Goal: Information Seeking & Learning: Learn about a topic

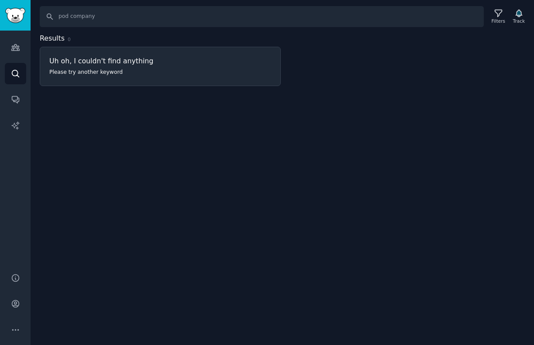
click at [73, 14] on input "pod company" at bounding box center [262, 16] width 444 height 21
type input "plunge cold plunge"
click at [497, 16] on icon at bounding box center [498, 13] width 7 height 7
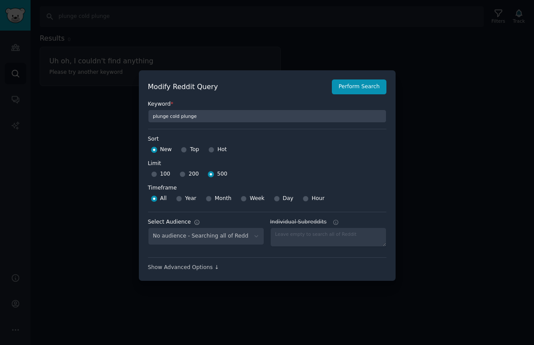
select select "580119ebc1"
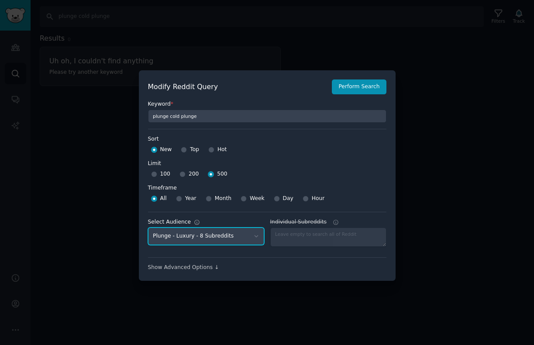
click at [209, 239] on select "No audience - Searching all of Reddit Plunge - Home Remodeling - 11 Subreddits …" at bounding box center [206, 237] width 116 height 18
select select
click at [148, 228] on select "No audience - Searching all of Reddit Plunge - Home Remodeling - 11 Subreddits …" at bounding box center [206, 237] width 116 height 18
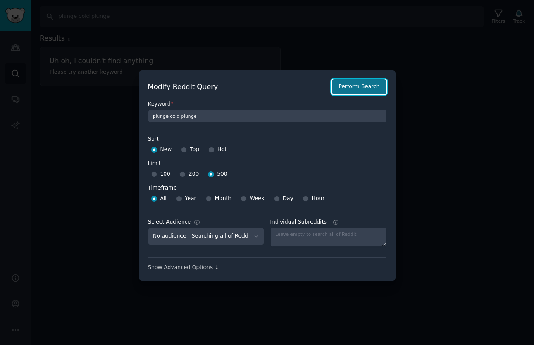
click at [376, 86] on button "Perform Search" at bounding box center [359, 86] width 54 height 15
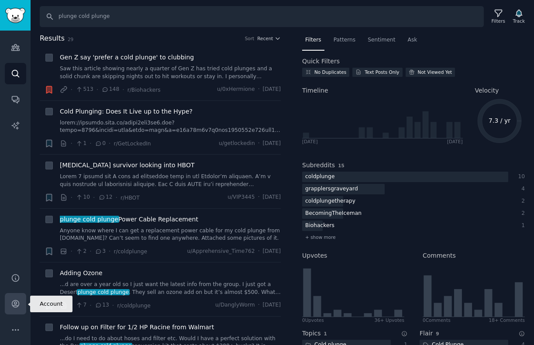
click at [17, 304] on icon "Sidebar" at bounding box center [15, 303] width 9 height 9
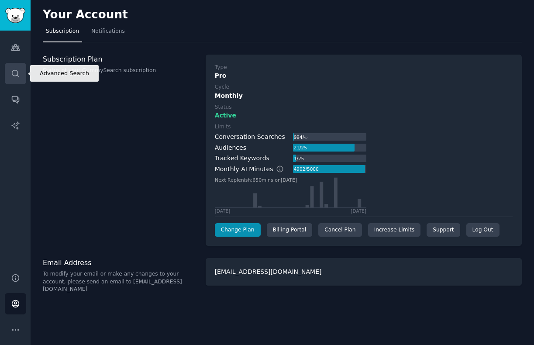
click at [11, 79] on link "Search" at bounding box center [15, 73] width 21 height 21
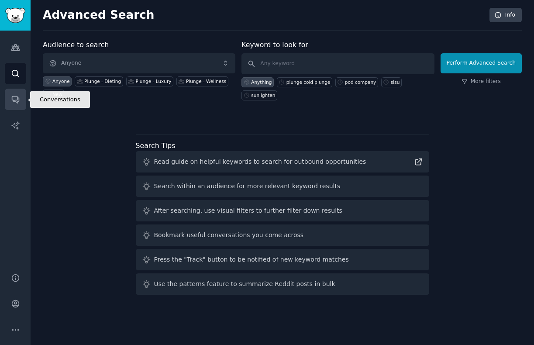
click at [16, 103] on icon "Sidebar" at bounding box center [15, 99] width 9 height 9
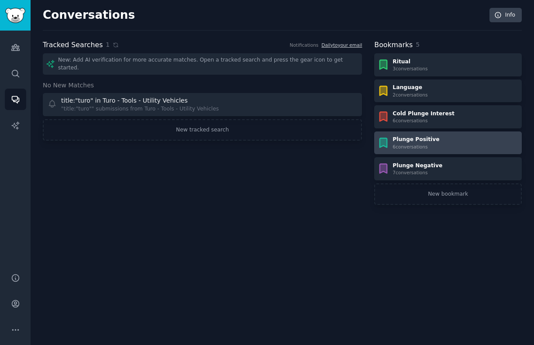
click at [419, 141] on div "Plunge Positive" at bounding box center [416, 140] width 47 height 8
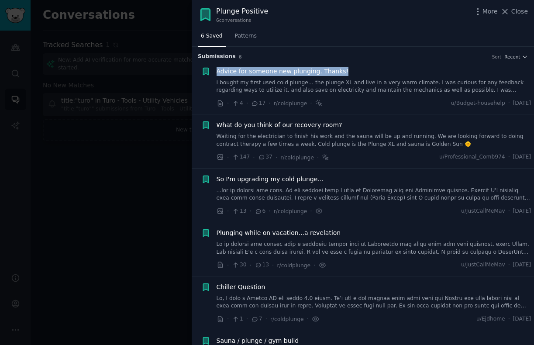
drag, startPoint x: 253, startPoint y: 72, endPoint x: 179, endPoint y: 3, distance: 101.1
click at [0, 0] on div "Plunge Positive 6 conversation s More Close 6 Saved Patterns Submission s 6 Sor…" at bounding box center [267, 172] width 534 height 345
click at [295, 88] on link "I bought my first used cold plunge… the plunge XL and live in a very warm clima…" at bounding box center [374, 86] width 315 height 15
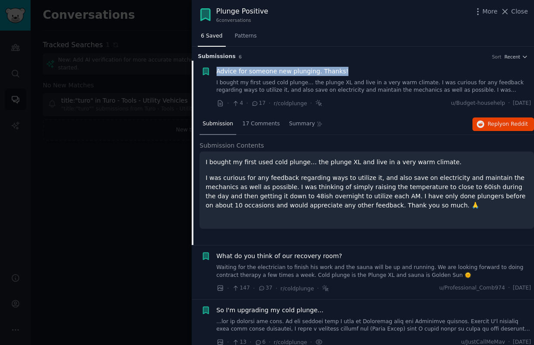
scroll to position [14, 0]
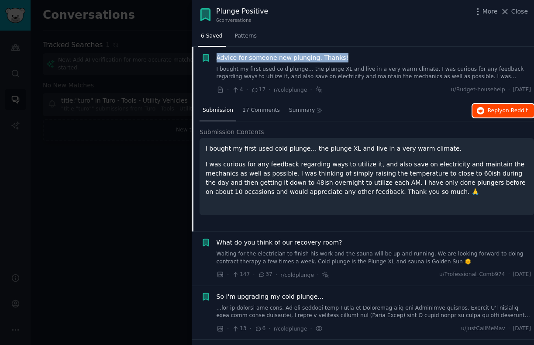
click at [503, 112] on span "on Reddit" at bounding box center [515, 110] width 25 height 6
click at [341, 253] on link "Waiting for the electrician to finish his work and the sauna will be up and run…" at bounding box center [374, 257] width 315 height 15
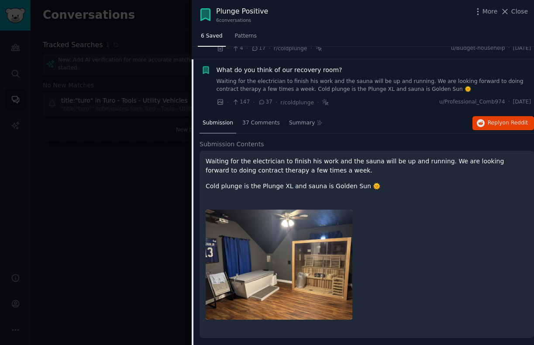
scroll to position [68, 0]
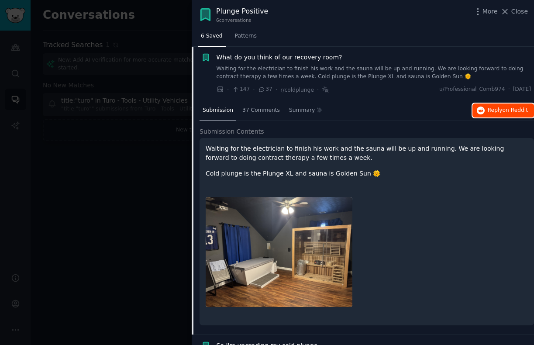
click at [489, 108] on span "Reply on Reddit" at bounding box center [508, 111] width 40 height 8
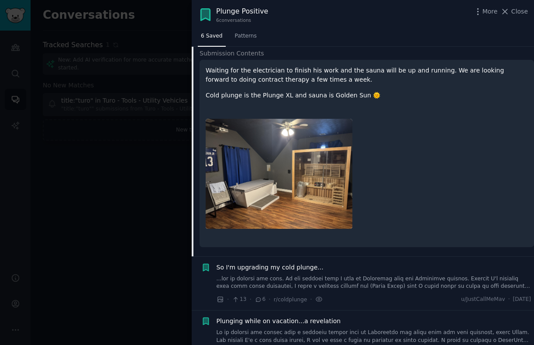
click at [327, 275] on link at bounding box center [374, 282] width 315 height 15
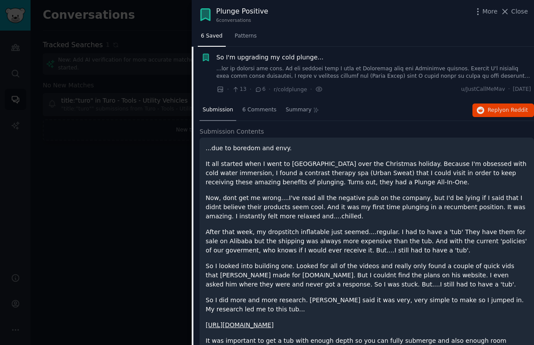
scroll to position [121, 0]
click at [504, 109] on span "on Reddit" at bounding box center [515, 110] width 25 height 6
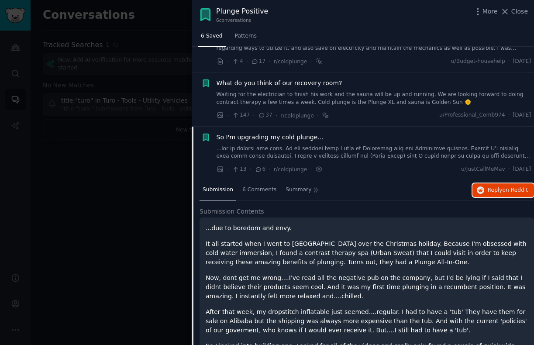
scroll to position [0, 0]
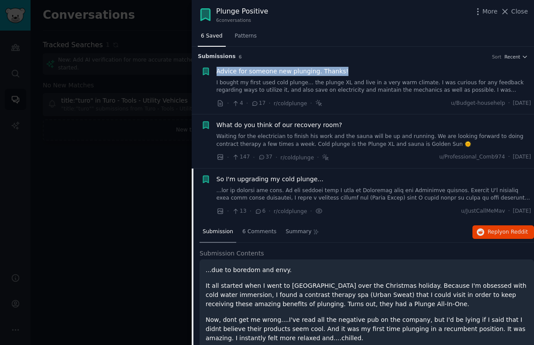
click at [342, 187] on link at bounding box center [374, 194] width 315 height 15
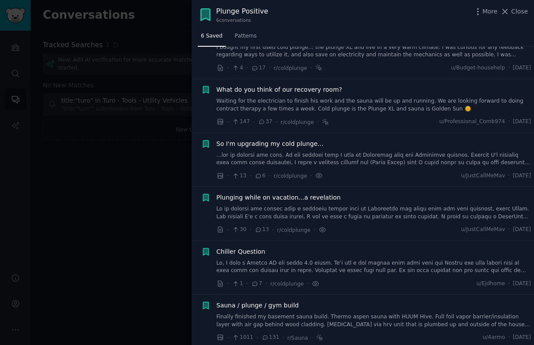
scroll to position [39, 0]
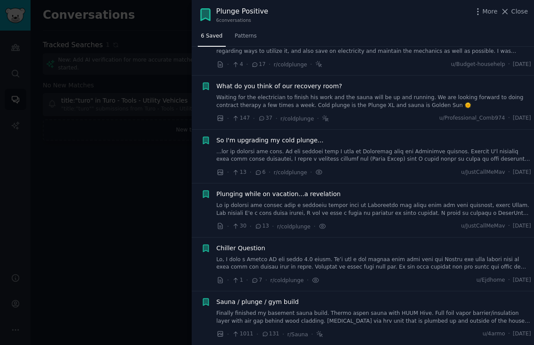
click at [366, 202] on link at bounding box center [374, 209] width 315 height 15
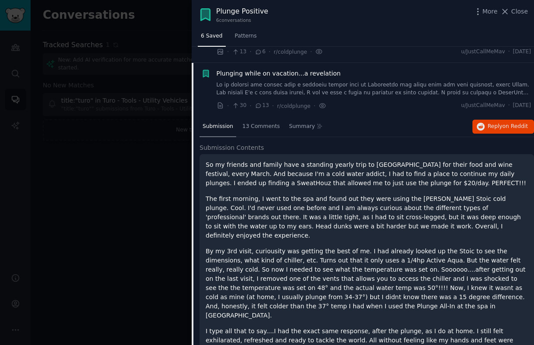
scroll to position [176, 0]
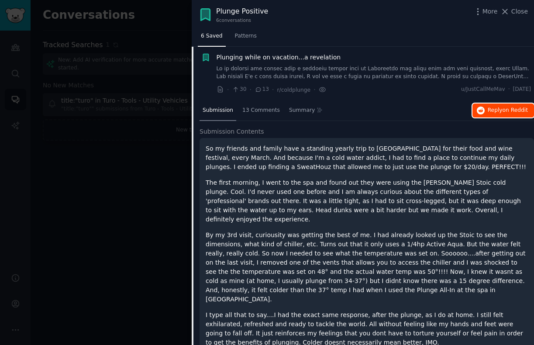
click at [493, 111] on span "Reply on Reddit" at bounding box center [508, 111] width 40 height 8
click at [369, 74] on link at bounding box center [374, 72] width 315 height 15
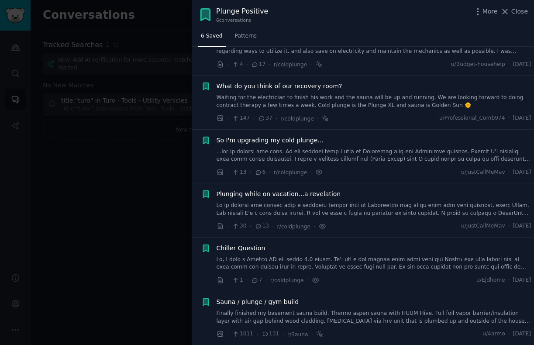
click at [357, 256] on link at bounding box center [374, 263] width 315 height 15
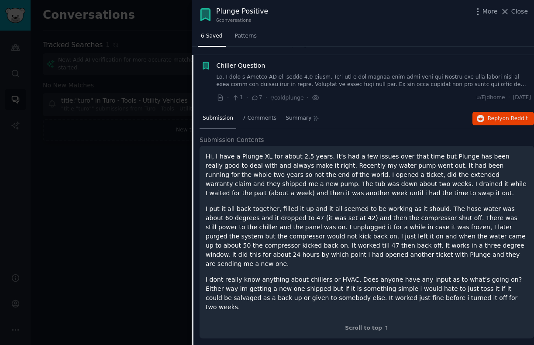
scroll to position [229, 0]
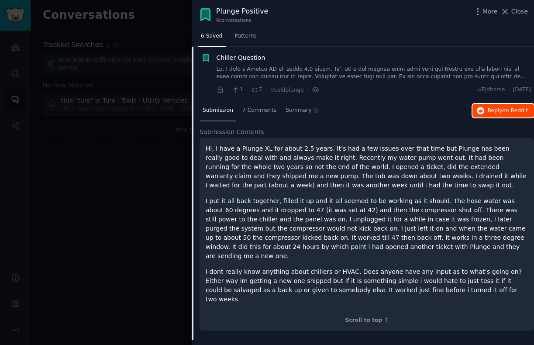
click at [503, 110] on span "on Reddit" at bounding box center [515, 110] width 25 height 6
click at [354, 69] on link at bounding box center [374, 73] width 315 height 15
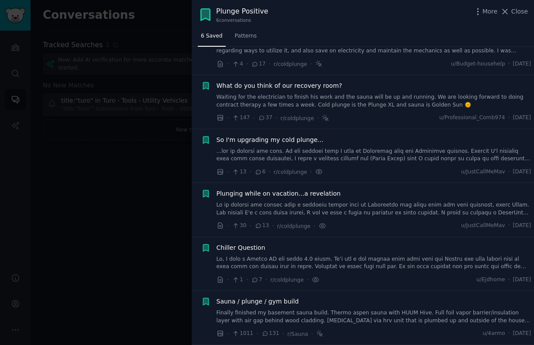
scroll to position [39, 0]
click at [340, 316] on link "Finally finished my basement sauna build. Thermo aspen sauna with HUUM Hive. Fu…" at bounding box center [374, 317] width 315 height 15
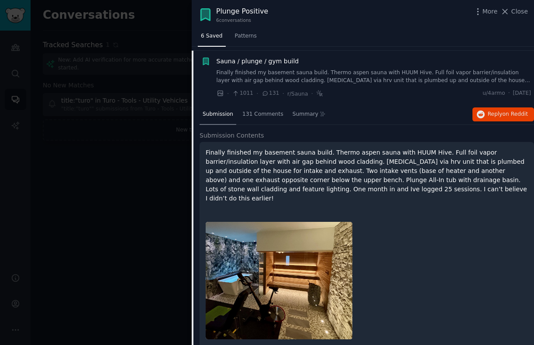
scroll to position [283, 0]
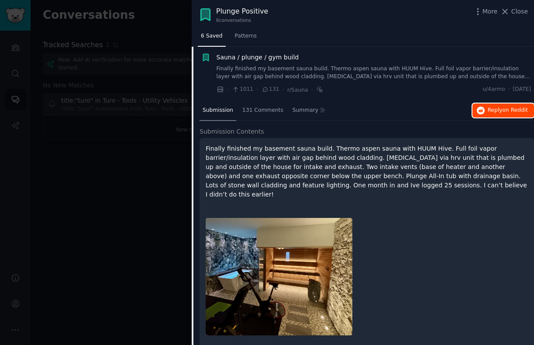
click at [506, 108] on span "on Reddit" at bounding box center [515, 110] width 25 height 6
click at [513, 12] on span "Close" at bounding box center [519, 11] width 17 height 9
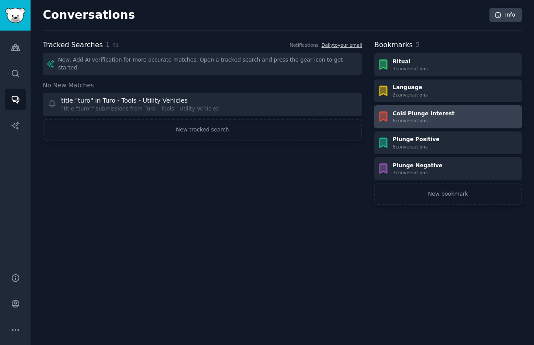
click at [451, 113] on div "Cold Plunge Interest 6 conversation s" at bounding box center [447, 117] width 141 height 14
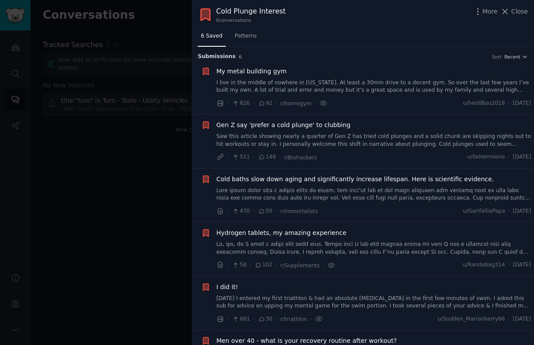
click at [417, 95] on div "My metal building gym I live in the middle of nowhere in [US_STATE]. At least a…" at bounding box center [374, 87] width 315 height 41
click at [395, 86] on link "I live in the middle of nowhere in [US_STATE]. At least a 30min drive to a dece…" at bounding box center [374, 86] width 315 height 15
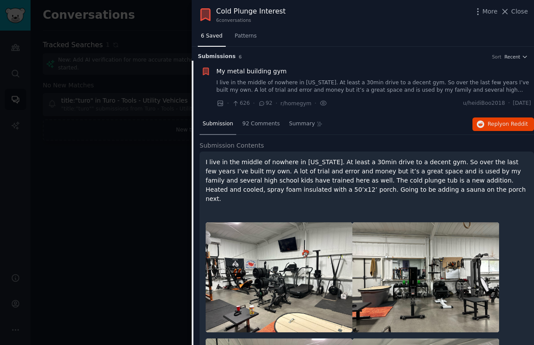
scroll to position [14, 0]
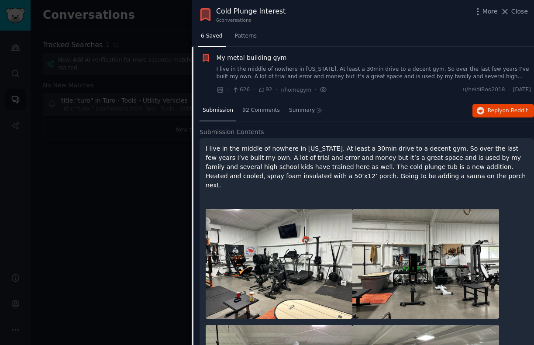
click at [372, 69] on link "I live in the middle of nowhere in [US_STATE]. At least a 30min drive to a dece…" at bounding box center [374, 73] width 315 height 15
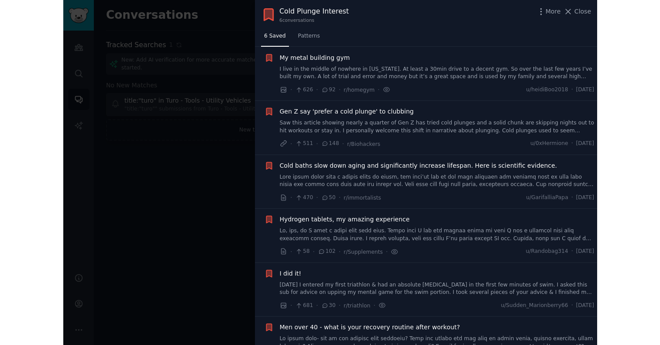
scroll to position [39, 0]
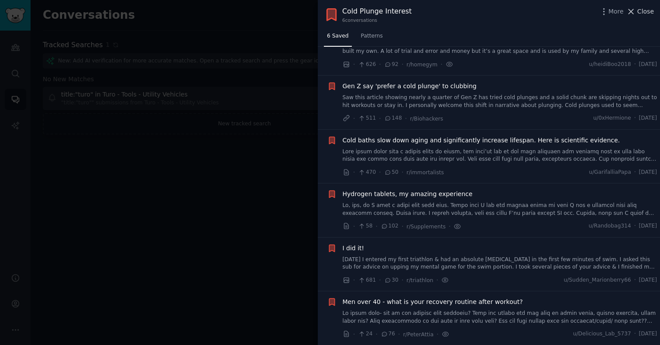
click at [534, 10] on span "Close" at bounding box center [646, 11] width 17 height 9
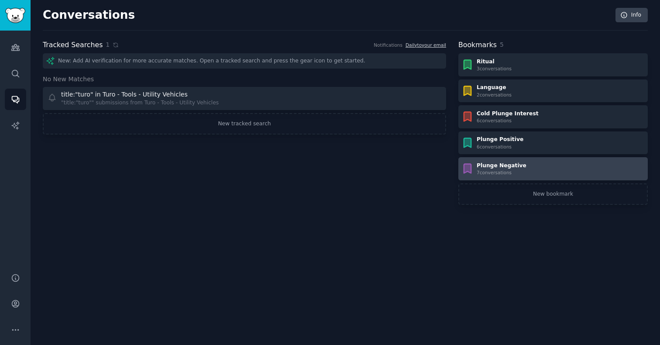
click at [500, 169] on div "Plunge Negative" at bounding box center [502, 166] width 50 height 8
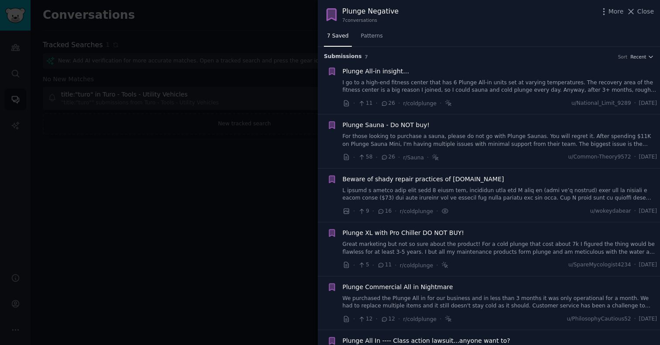
click at [453, 86] on link "I go to a high-end fitness center that has 6 Plunge All-in units set at varying…" at bounding box center [500, 86] width 315 height 15
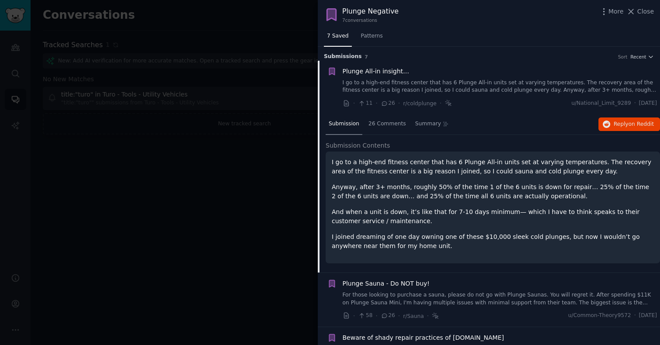
scroll to position [14, 0]
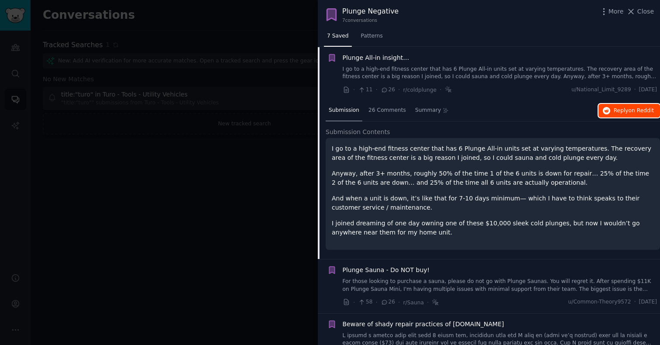
click at [534, 110] on span "on Reddit" at bounding box center [641, 110] width 25 height 6
click at [438, 64] on div "Plunge All-in insight… I go to a high-end fitness center that has 6 Plunge All-…" at bounding box center [500, 67] width 315 height 28
click at [466, 74] on link "I go to a high-end fitness center that has 6 Plunge All-in units set at varying…" at bounding box center [500, 73] width 315 height 15
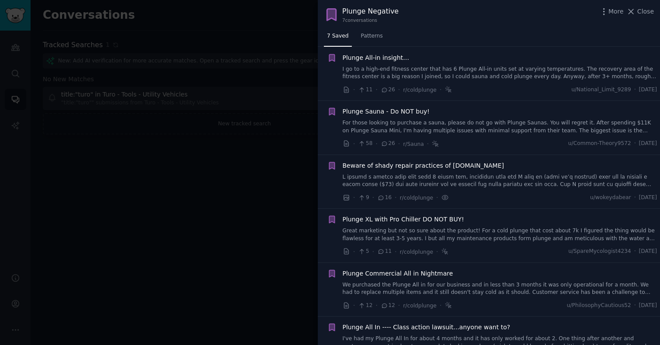
click at [474, 120] on link "For those looking to purchase a sauna, please do not go with Plunge Saunas. You…" at bounding box center [500, 126] width 315 height 15
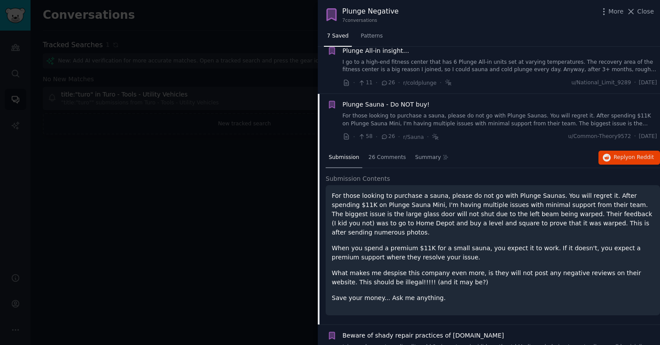
scroll to position [16, 0]
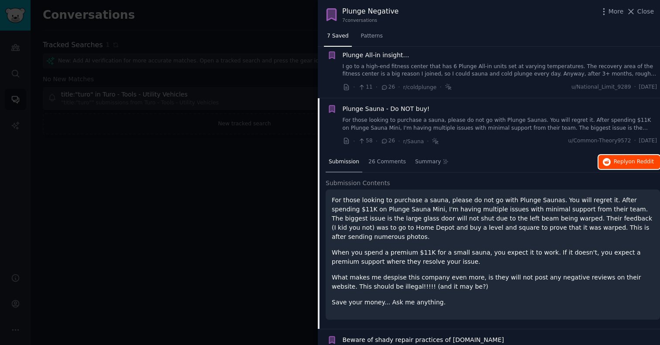
click at [534, 160] on span "Reply on Reddit" at bounding box center [634, 162] width 40 height 8
click at [484, 114] on div "Plunge Sauna - Do NOT buy! For those looking to purchase a sauna, please do not…" at bounding box center [500, 118] width 315 height 28
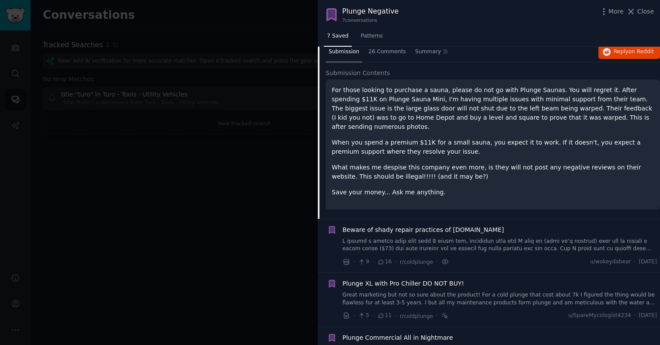
scroll to position [128, 0]
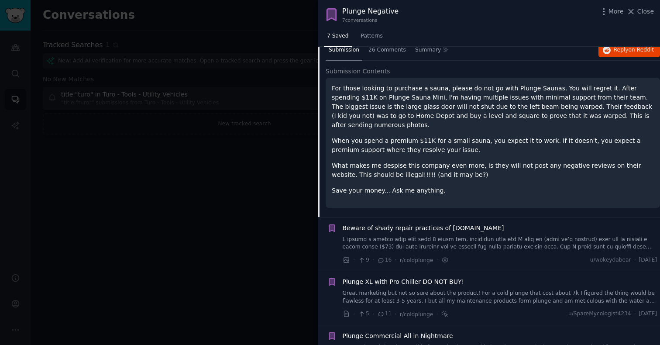
click at [520, 236] on link at bounding box center [500, 243] width 315 height 15
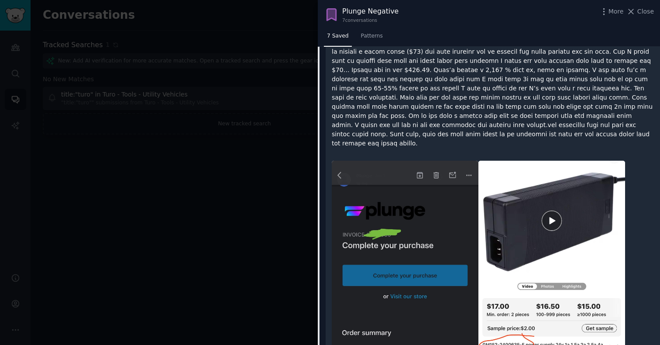
scroll to position [152, 0]
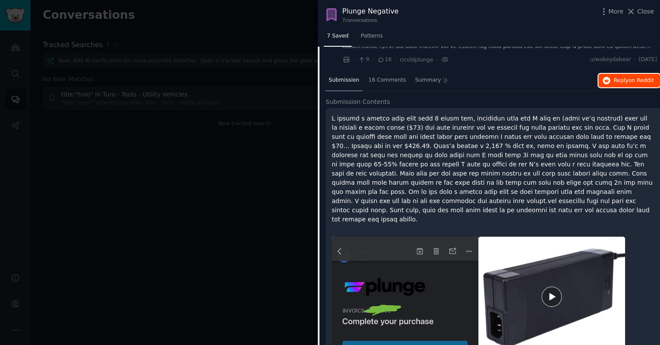
click at [534, 79] on span "Reply on Reddit" at bounding box center [634, 81] width 40 height 8
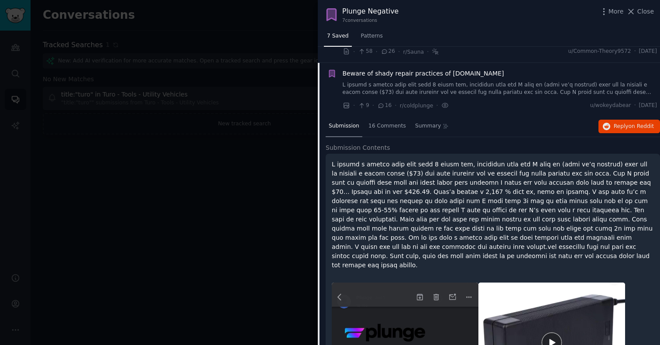
click at [505, 96] on div "Beware of shady repair practices of [DOMAIN_NAME] · 9 · 16 · r/coldplunge · u/w…" at bounding box center [500, 89] width 315 height 41
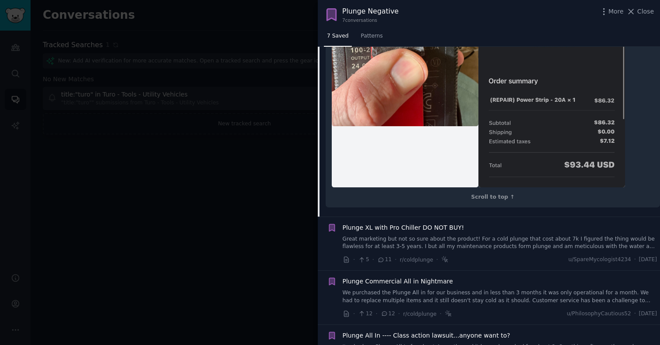
scroll to position [743, 0]
click at [484, 235] on link "Great marketing but not so sure about the product! For a cold plunge that cost …" at bounding box center [500, 242] width 315 height 15
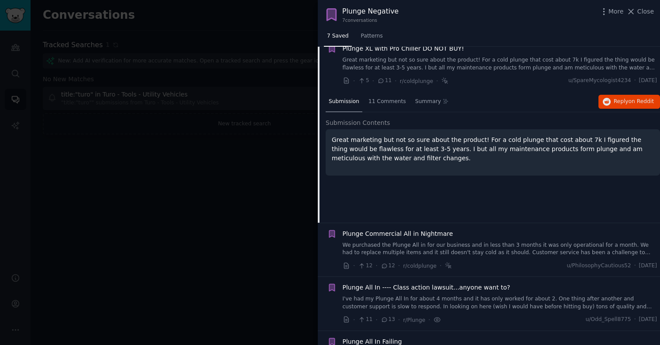
scroll to position [176, 0]
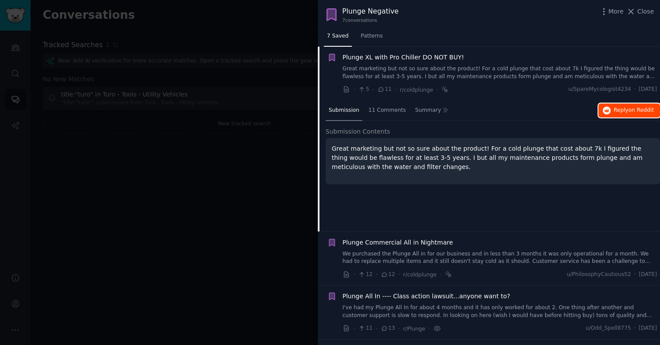
click at [534, 108] on button "Reply on Reddit" at bounding box center [630, 111] width 62 height 14
click at [475, 76] on link "Great marketing but not so sure about the product! For a cold plunge that cost …" at bounding box center [500, 72] width 315 height 15
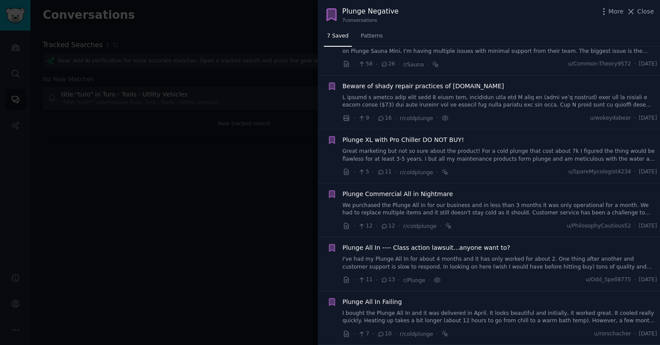
scroll to position [93, 0]
click at [483, 204] on link "We purchased the Plunge All in for our business and in less than 3 months it wa…" at bounding box center [500, 209] width 315 height 15
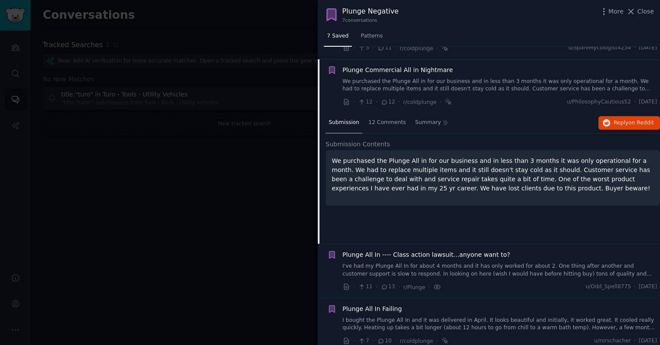
scroll to position [224, 0]
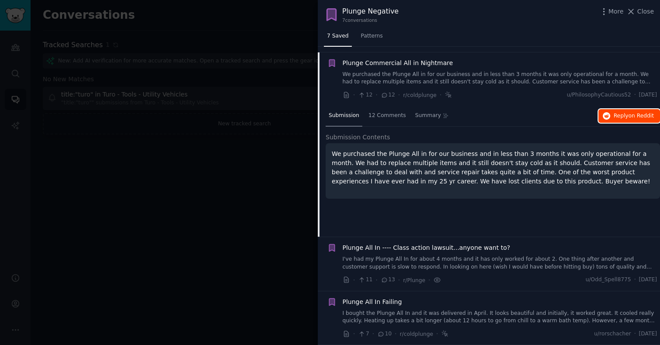
click at [534, 114] on span "Reply on Reddit" at bounding box center [634, 116] width 40 height 8
click at [474, 79] on link "We purchased the Plunge All in for our business and in less than 3 months it wa…" at bounding box center [500, 78] width 315 height 15
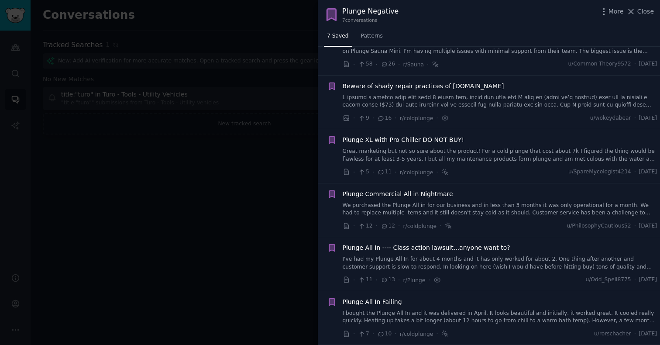
click at [515, 268] on link "I've had my Plunge All In for about 4 months and it has only worked for about 2…" at bounding box center [500, 262] width 315 height 15
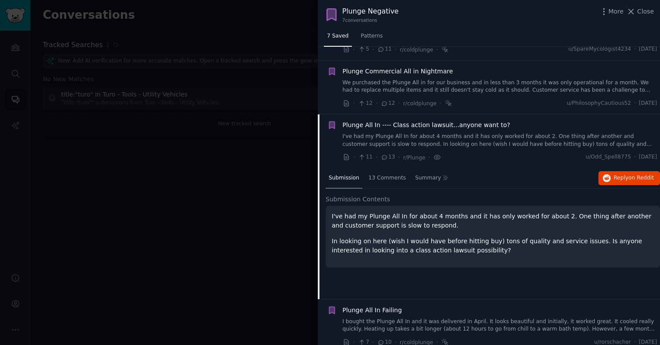
scroll to position [224, 0]
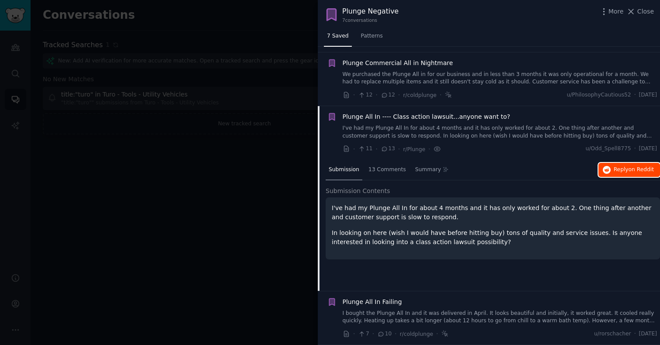
click at [534, 166] on span "Reply on Reddit" at bounding box center [634, 170] width 40 height 8
click at [508, 138] on link "I've had my Plunge All In for about 4 months and it has only worked for about 2…" at bounding box center [500, 131] width 315 height 15
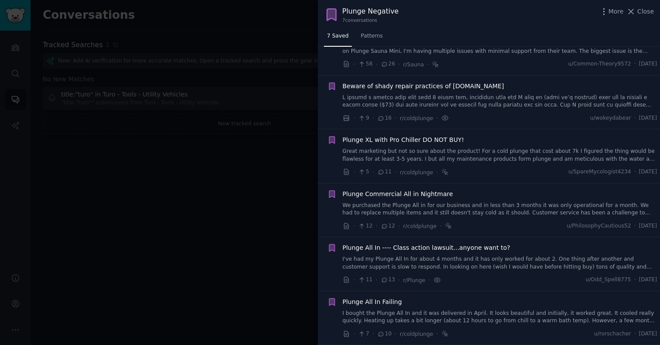
click at [483, 308] on div "Plunge All In Failing I bought the Plunge All In and it was delivered in April.…" at bounding box center [500, 311] width 315 height 28
click at [415, 307] on div "Plunge All In Failing I bought the Plunge All In and it was delivered in April.…" at bounding box center [500, 311] width 315 height 28
click at [398, 316] on link "I bought the Plunge All In and it was delivered in April. It looks beautiful an…" at bounding box center [500, 317] width 315 height 15
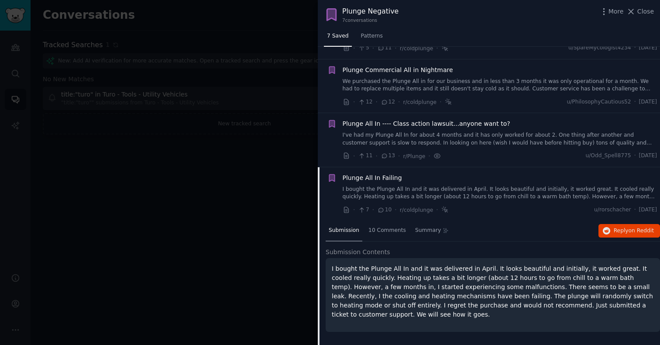
scroll to position [224, 0]
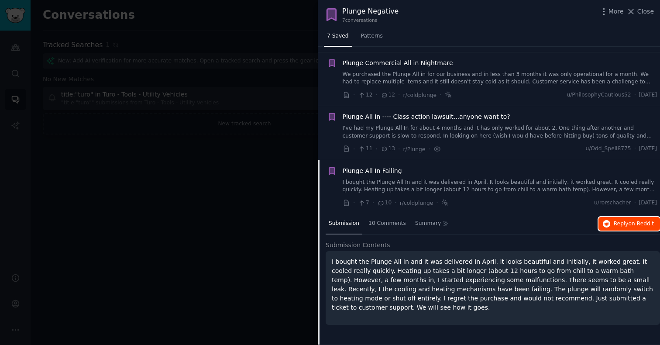
click at [534, 226] on span "Reply on Reddit" at bounding box center [634, 224] width 40 height 8
click at [274, 130] on div at bounding box center [330, 172] width 660 height 345
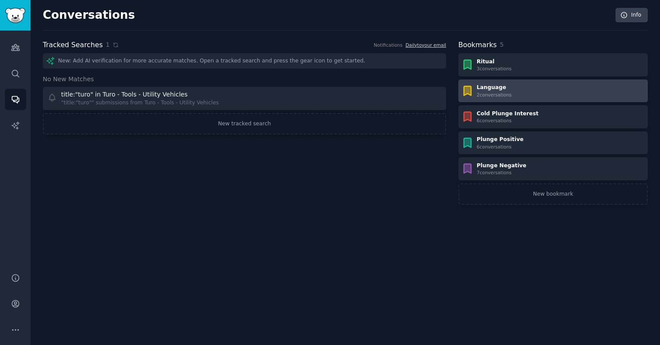
click at [514, 87] on div "Language 2 conversation s" at bounding box center [553, 91] width 183 height 14
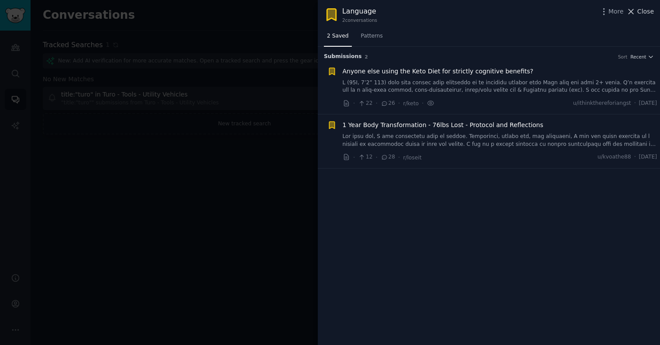
click at [534, 15] on button "Close" at bounding box center [641, 11] width 28 height 9
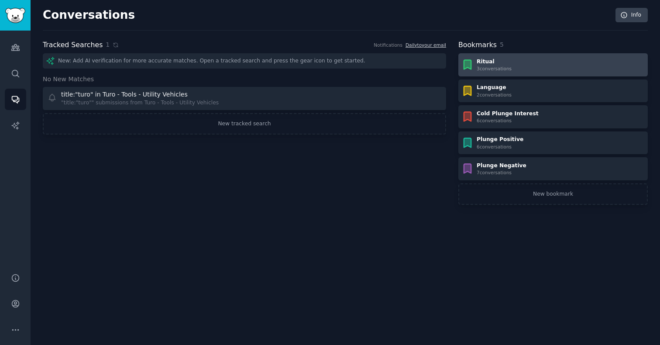
click at [530, 65] on div "Ritual 3 conversation s" at bounding box center [553, 65] width 183 height 14
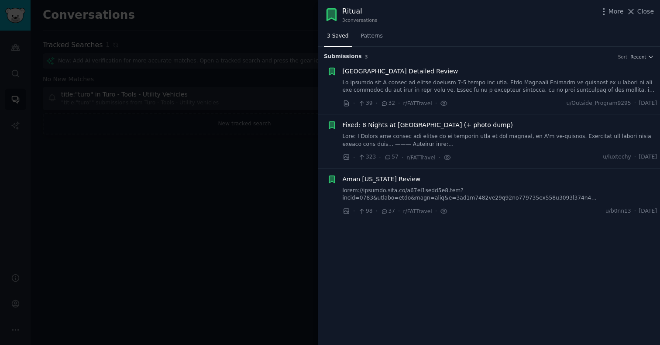
click at [445, 83] on link at bounding box center [500, 86] width 315 height 15
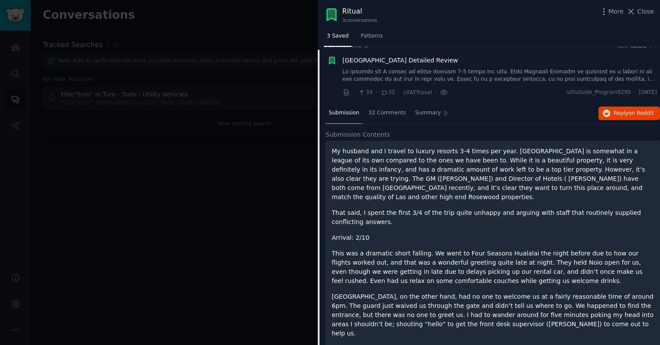
scroll to position [14, 0]
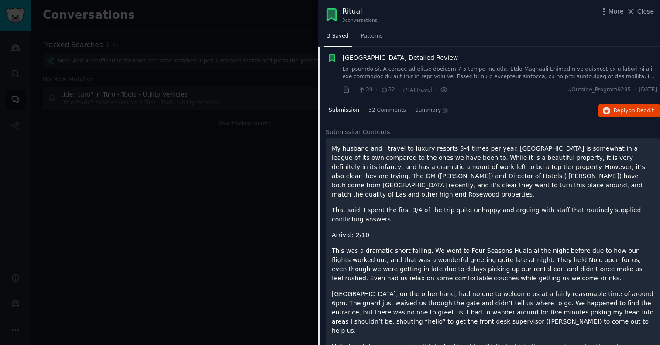
click at [460, 86] on div "· 39 · 32 · r/FATTravel · u/Outside_Program9295 · [DATE]" at bounding box center [500, 89] width 315 height 9
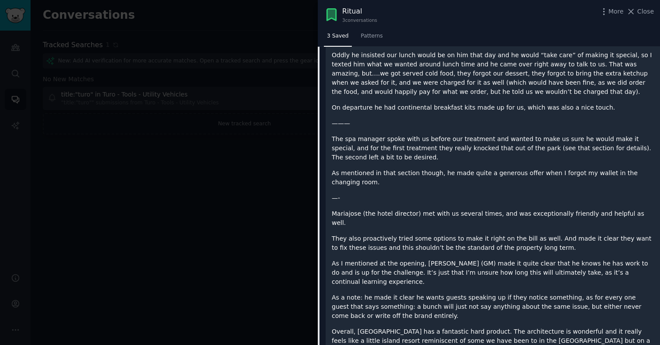
scroll to position [2141, 0]
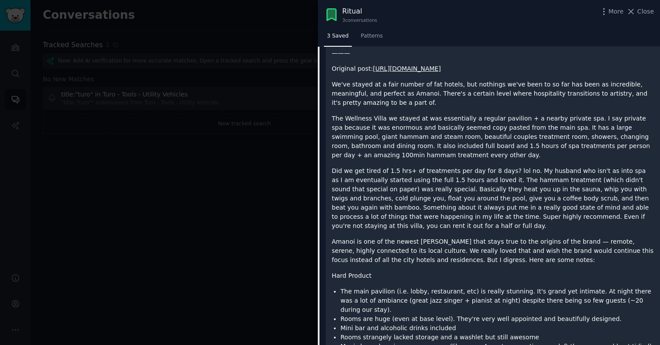
scroll to position [68, 0]
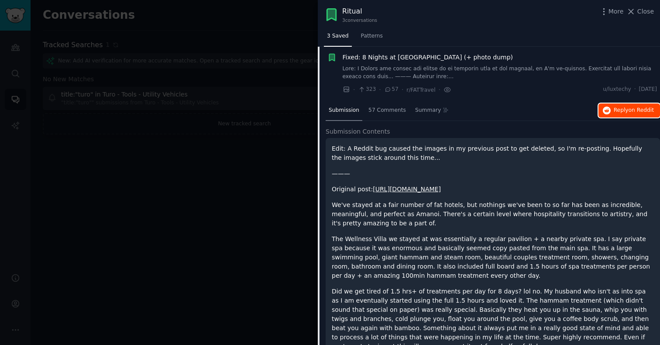
click at [534, 109] on span "on Reddit" at bounding box center [641, 110] width 25 height 6
click at [534, 13] on icon at bounding box center [631, 11] width 9 height 9
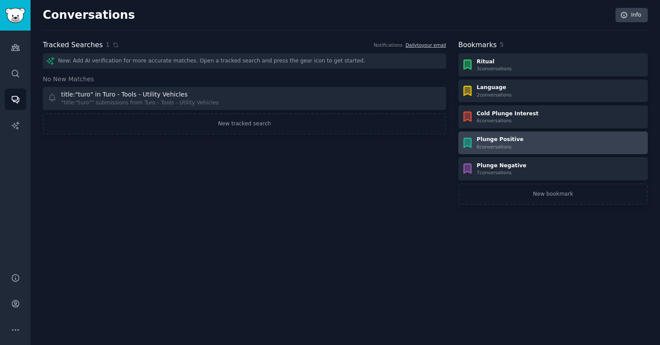
click at [507, 134] on link "Plunge Positive 6 conversation s" at bounding box center [554, 142] width 190 height 23
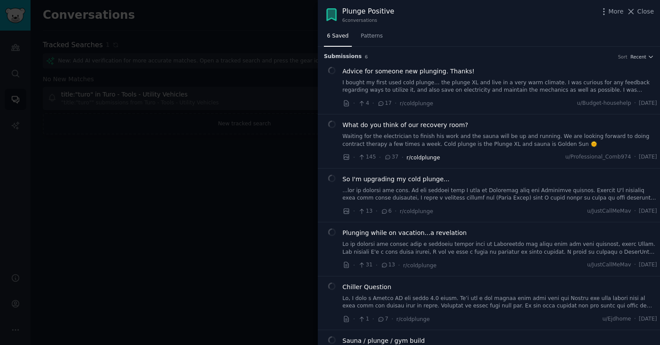
scroll to position [39, 0]
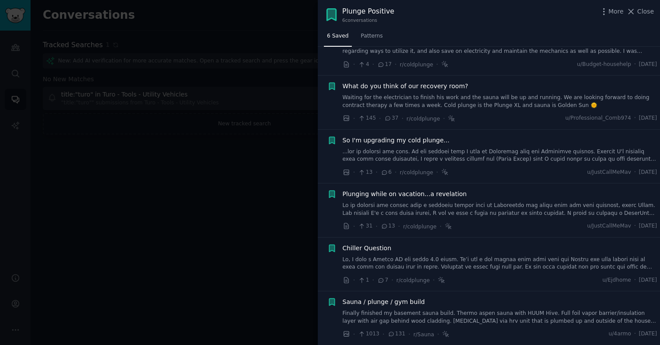
click at [459, 312] on link "Finally finished my basement sauna build. Thermo aspen sauna with HUUM Hive. Fu…" at bounding box center [500, 317] width 315 height 15
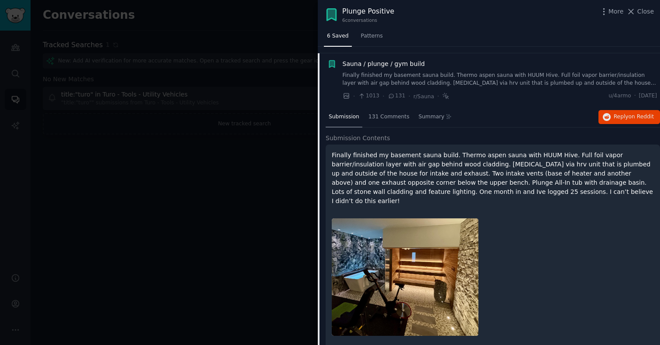
scroll to position [280, 0]
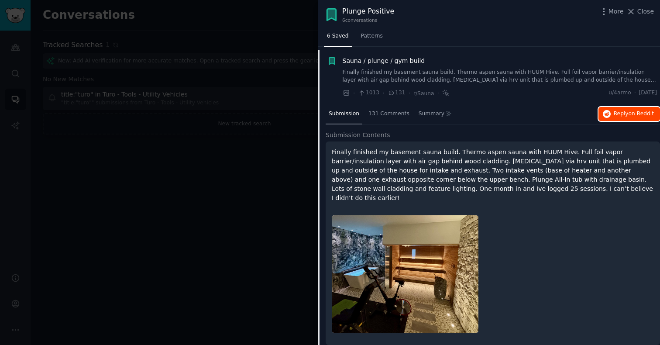
click at [534, 117] on span "Reply on Reddit" at bounding box center [634, 114] width 40 height 8
click at [493, 62] on div "Sauna / plunge / gym build" at bounding box center [500, 60] width 315 height 9
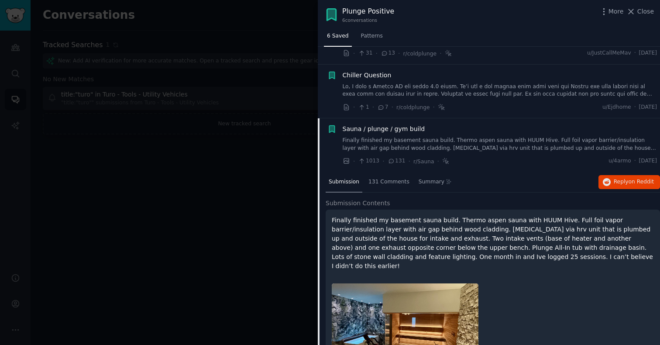
click at [534, 89] on link at bounding box center [500, 90] width 315 height 15
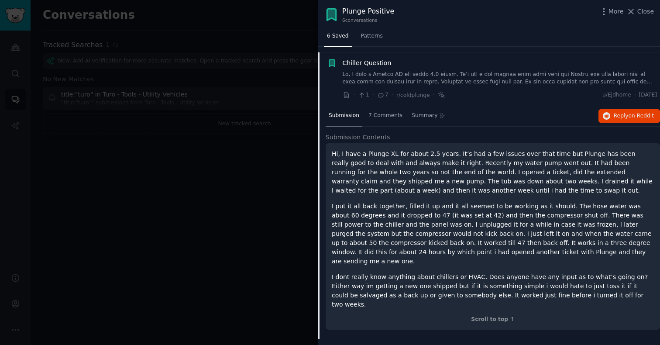
scroll to position [229, 0]
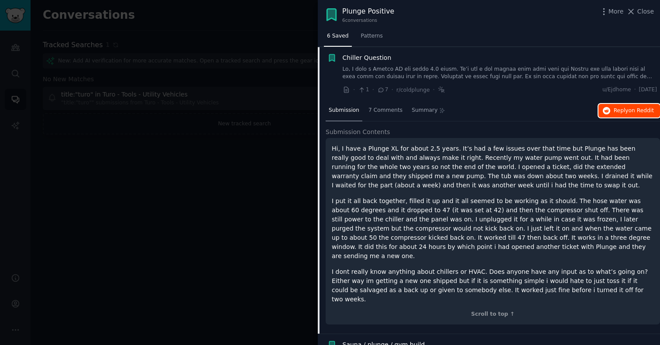
click at [534, 105] on button "Reply on Reddit" at bounding box center [630, 111] width 62 height 14
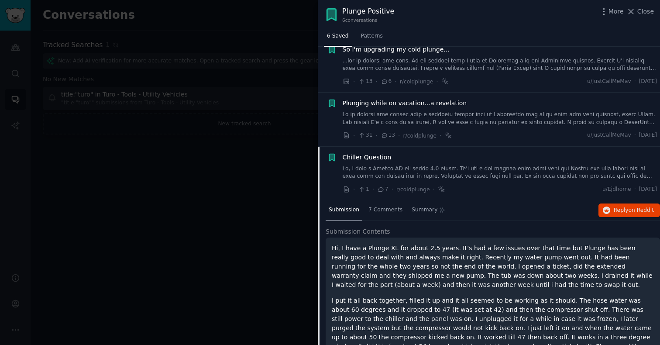
click at [490, 114] on link at bounding box center [500, 118] width 315 height 15
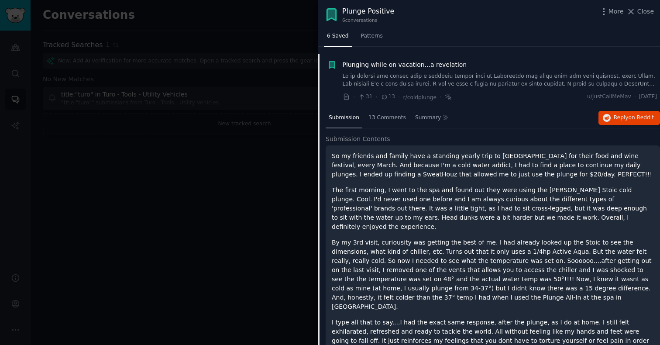
scroll to position [176, 0]
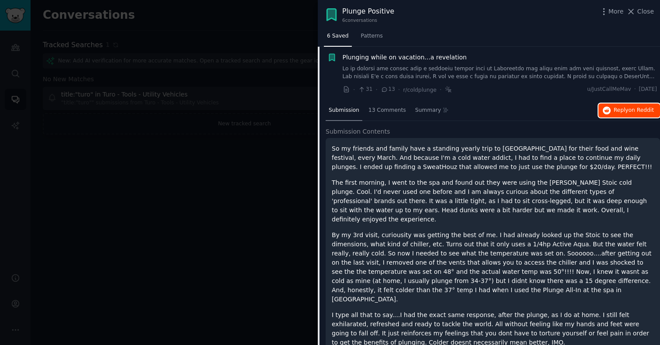
click at [534, 111] on span "Reply on Reddit" at bounding box center [634, 111] width 40 height 8
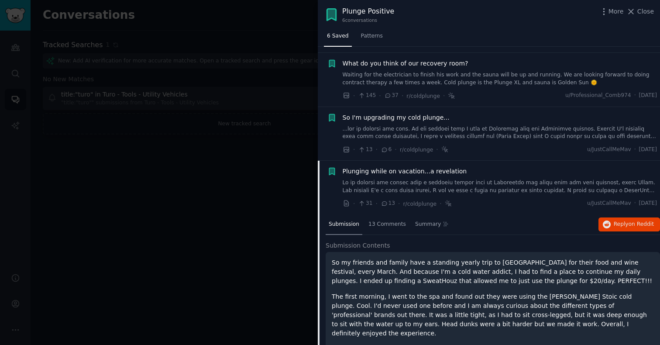
click at [451, 130] on link at bounding box center [500, 132] width 315 height 15
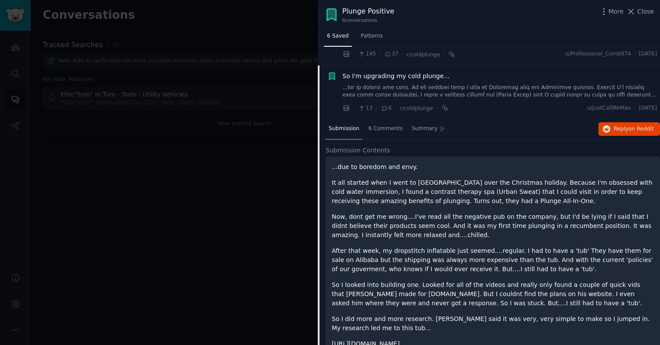
scroll to position [121, 0]
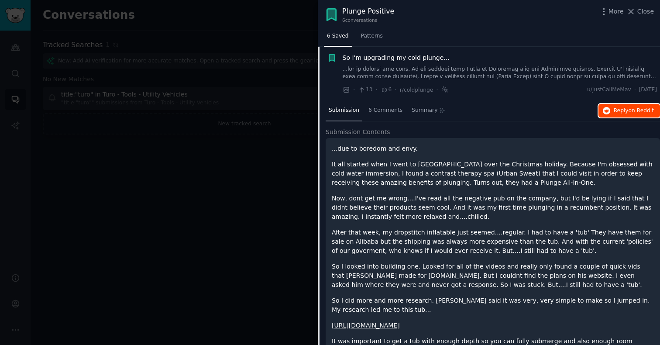
click at [534, 110] on span "Reply on Reddit" at bounding box center [634, 111] width 40 height 8
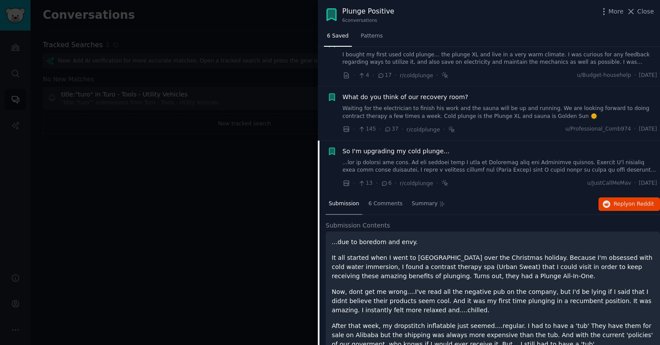
click at [511, 107] on link "Waiting for the electrician to finish his work and the sauna will be up and run…" at bounding box center [500, 112] width 315 height 15
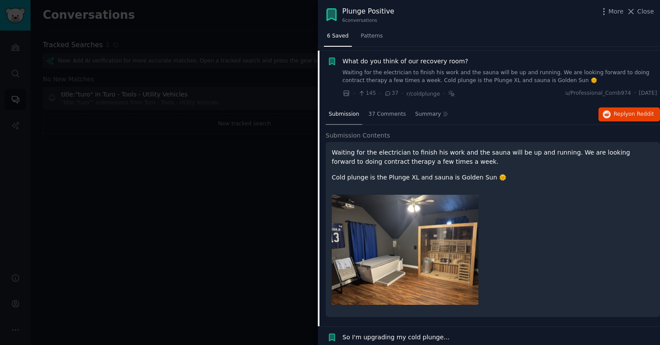
scroll to position [68, 0]
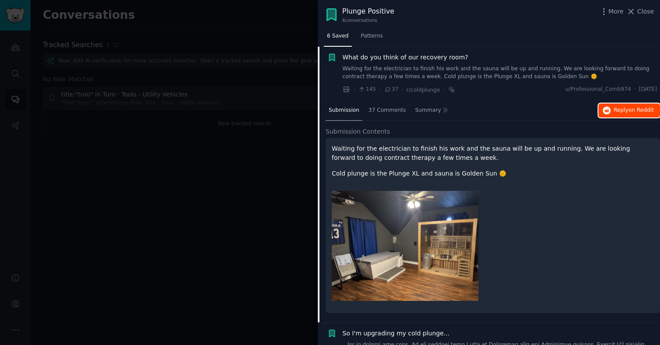
click at [534, 108] on span "Reply on Reddit" at bounding box center [634, 111] width 40 height 8
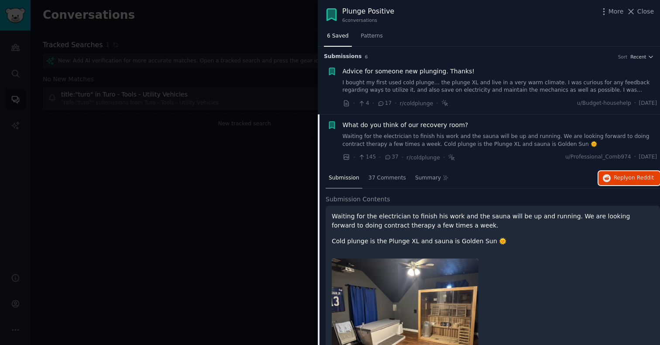
scroll to position [1, 0]
click at [496, 77] on div "Advice for someone new plunging. Thanks! I bought my first used cold plunge… th…" at bounding box center [500, 80] width 315 height 28
click at [492, 83] on link "I bought my first used cold plunge… the plunge XL and live in a very warm clima…" at bounding box center [500, 85] width 315 height 15
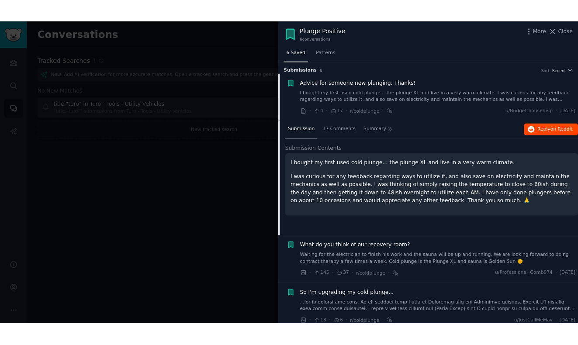
scroll to position [14, 0]
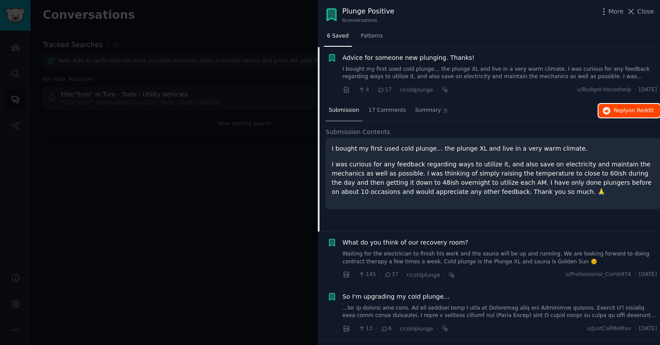
click at [534, 110] on span "Reply on Reddit" at bounding box center [634, 111] width 40 height 8
